Goal: Find specific fact: Find contact information

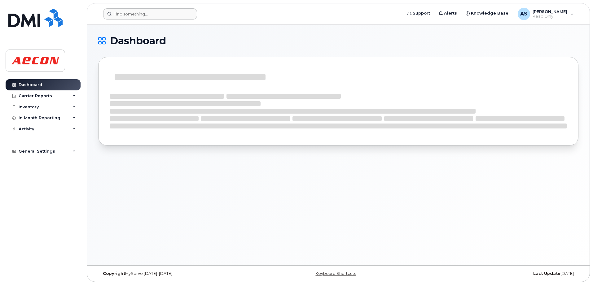
drag, startPoint x: 0, startPoint y: 0, endPoint x: 151, endPoint y: 12, distance: 151.4
click at [151, 21] on header "Support Alerts Knowledge Base AS Adam Singleton Read Only English Français Adju…" at bounding box center [338, 14] width 503 height 22
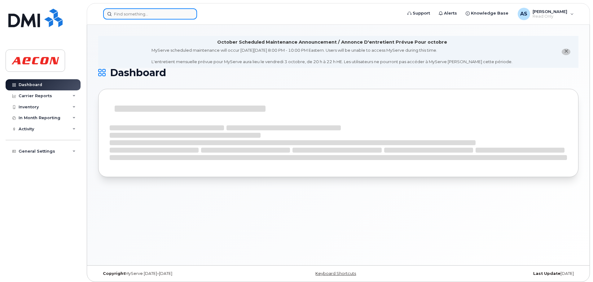
click at [151, 12] on input at bounding box center [150, 13] width 94 height 11
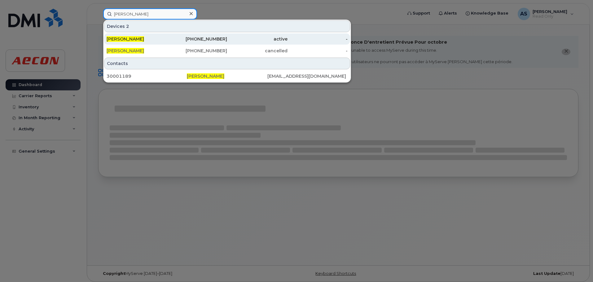
type input "christine hahn"
click at [203, 37] on div "226-668-5148" at bounding box center [197, 39] width 60 height 6
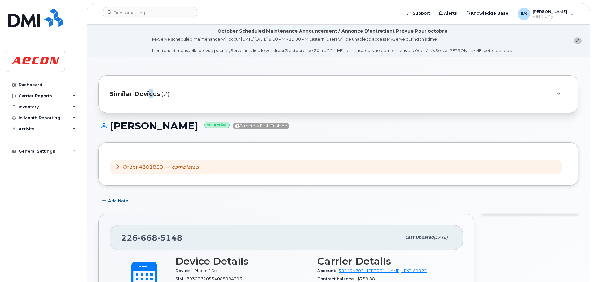
click at [151, 92] on span "Similar Devices" at bounding box center [135, 94] width 51 height 9
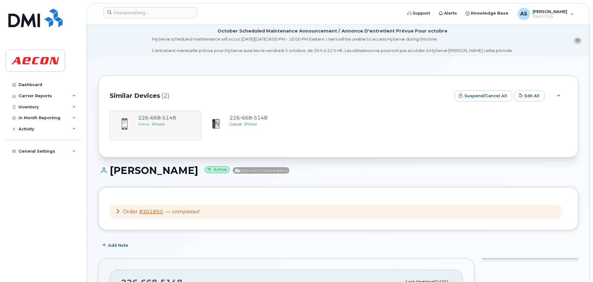
click at [250, 83] on div "Similar Devices (2) Suspend/Cancel All Edit All [PHONE_NUMBER] Active iPhone [P…" at bounding box center [338, 116] width 480 height 82
click at [238, 126] on span "Cancel" at bounding box center [236, 124] width 12 height 5
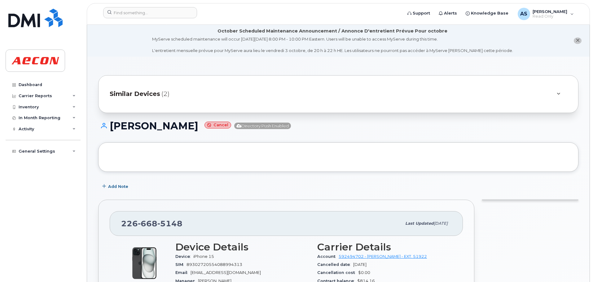
click at [206, 97] on div "Similar Devices (2)" at bounding box center [330, 94] width 440 height 15
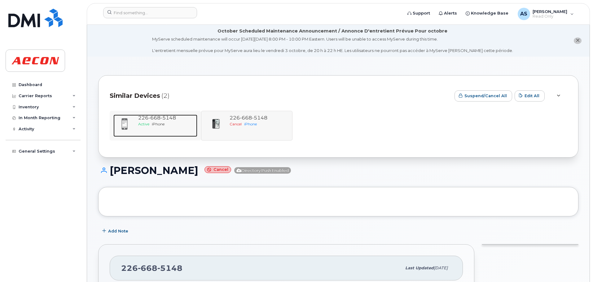
click at [166, 120] on span "5148" at bounding box center [168, 118] width 15 height 6
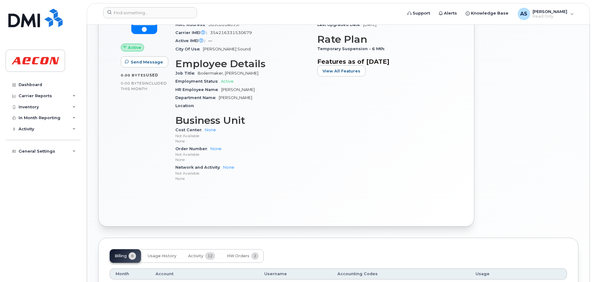
scroll to position [434, 0]
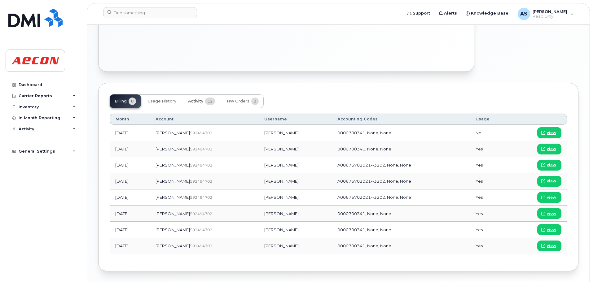
click at [200, 101] on span "Activity" at bounding box center [195, 101] width 15 height 5
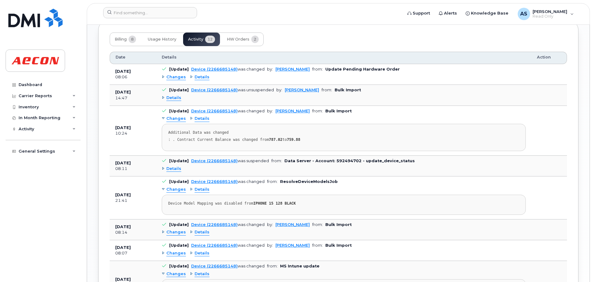
scroll to position [465, 0]
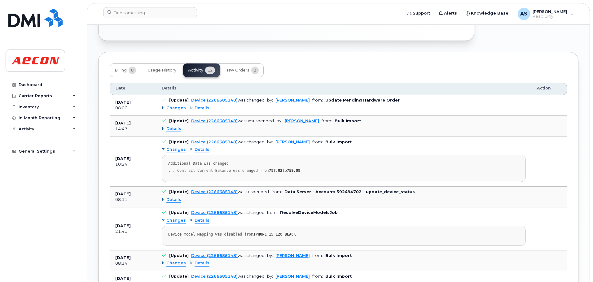
click at [174, 106] on span "Changes" at bounding box center [176, 108] width 20 height 6
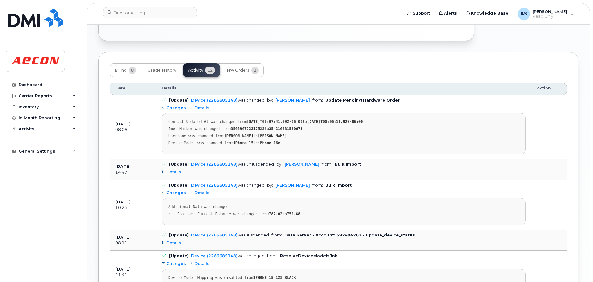
click at [143, 155] on td "Oct 03, 2025 08:06" at bounding box center [133, 127] width 46 height 64
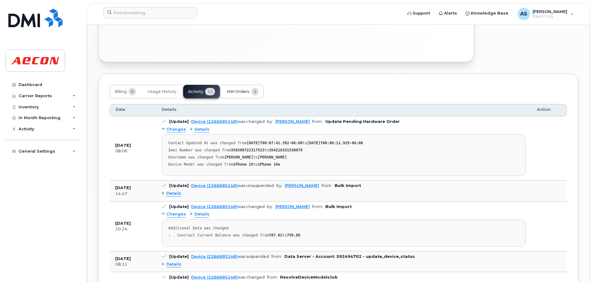
scroll to position [434, 0]
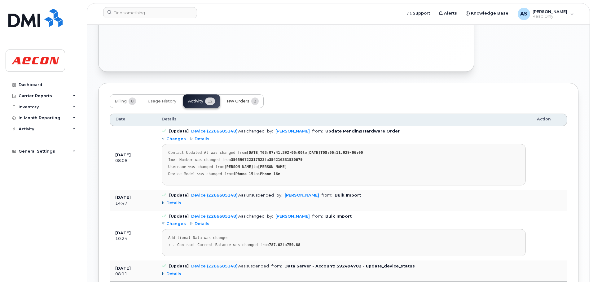
click at [233, 98] on button "HW Orders 2" at bounding box center [243, 102] width 42 height 14
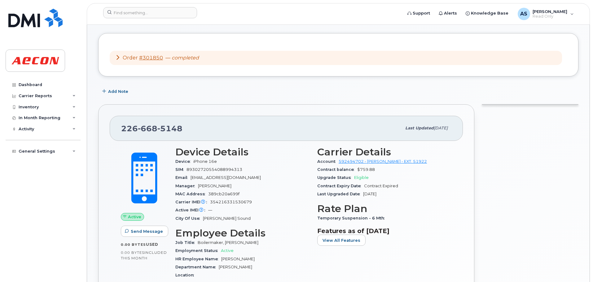
scroll to position [49, 0]
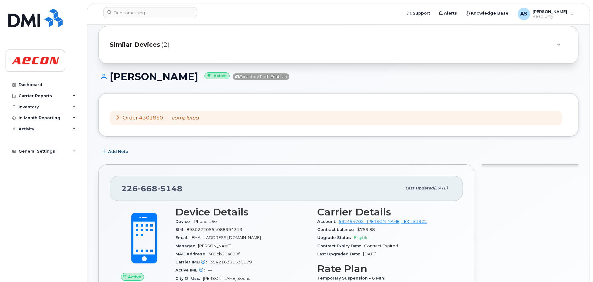
drag, startPoint x: 118, startPoint y: 116, endPoint x: 126, endPoint y: 119, distance: 8.1
click at [118, 116] on icon at bounding box center [117, 117] width 5 height 5
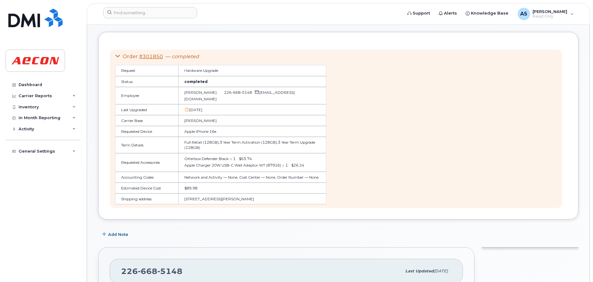
scroll to position [18, 0]
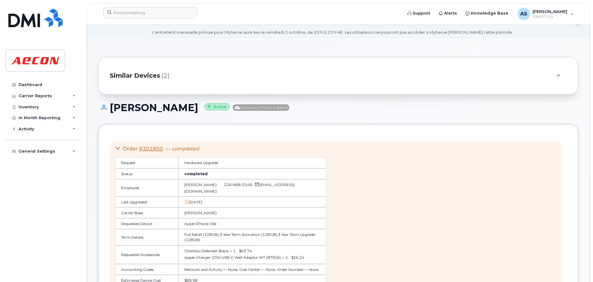
click at [169, 82] on div "Similar Devices (2)" at bounding box center [330, 75] width 440 height 15
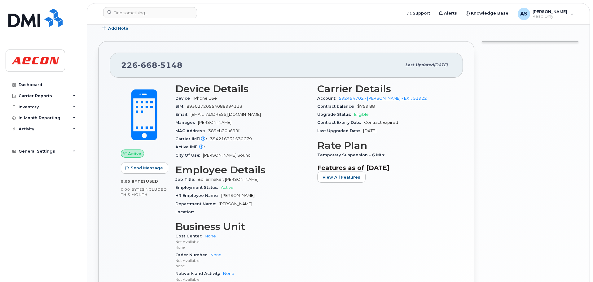
scroll to position [359, 0]
